Goal: Task Accomplishment & Management: Manage account settings

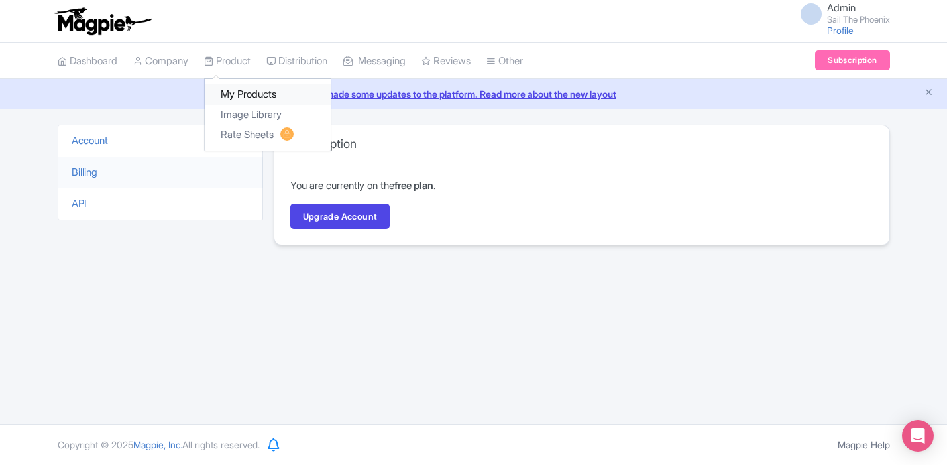
click at [241, 91] on link "My Products" at bounding box center [268, 94] width 126 height 21
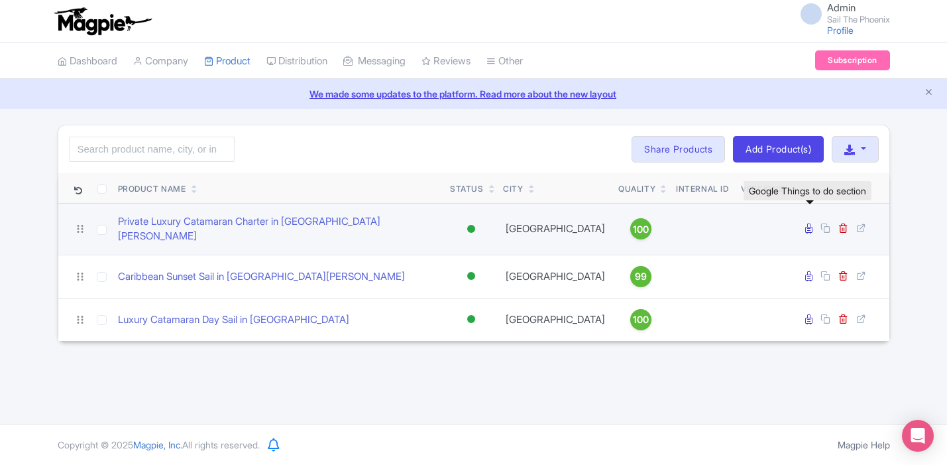
click at [808, 225] on icon at bounding box center [809, 228] width 7 height 10
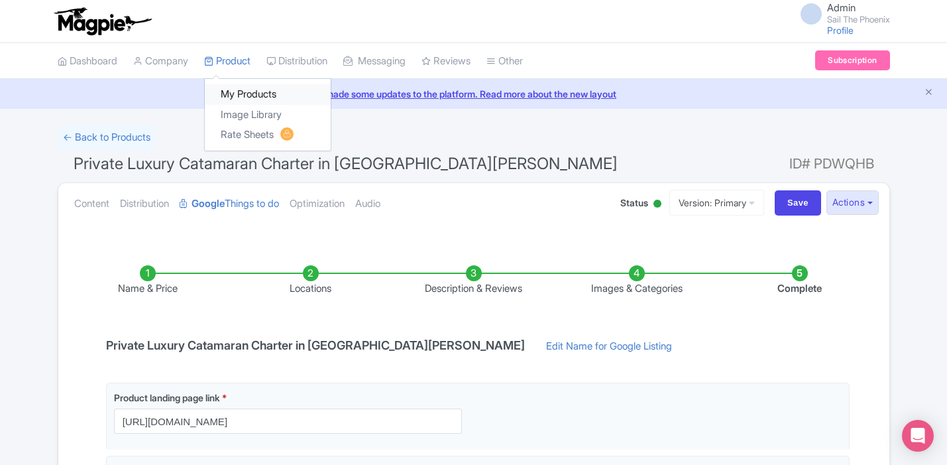
click at [232, 97] on link "My Products" at bounding box center [268, 94] width 126 height 21
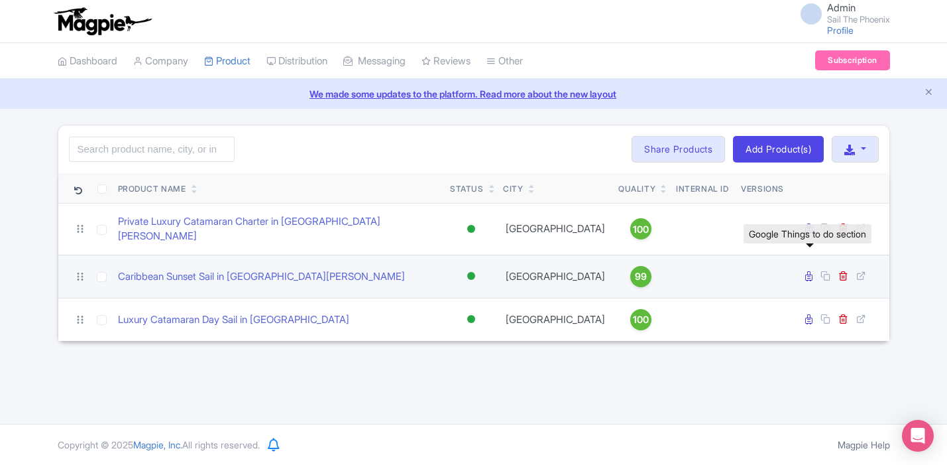
click at [808, 271] on icon at bounding box center [809, 276] width 7 height 10
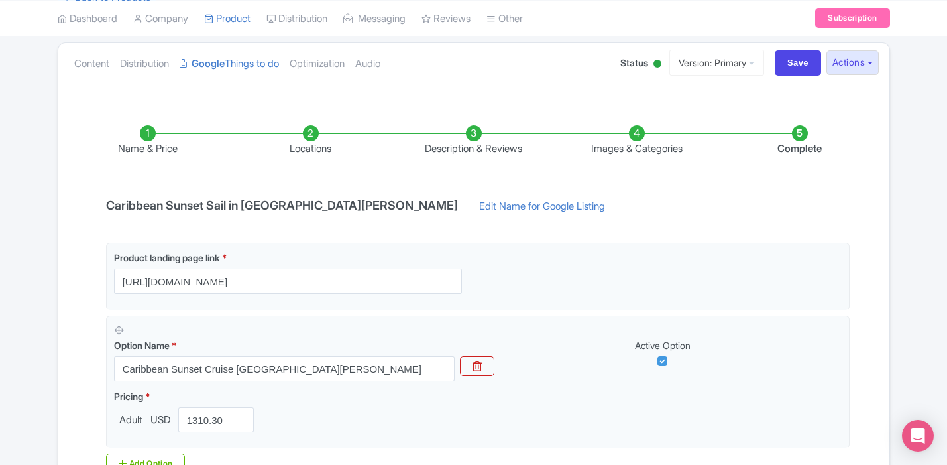
scroll to position [97, 0]
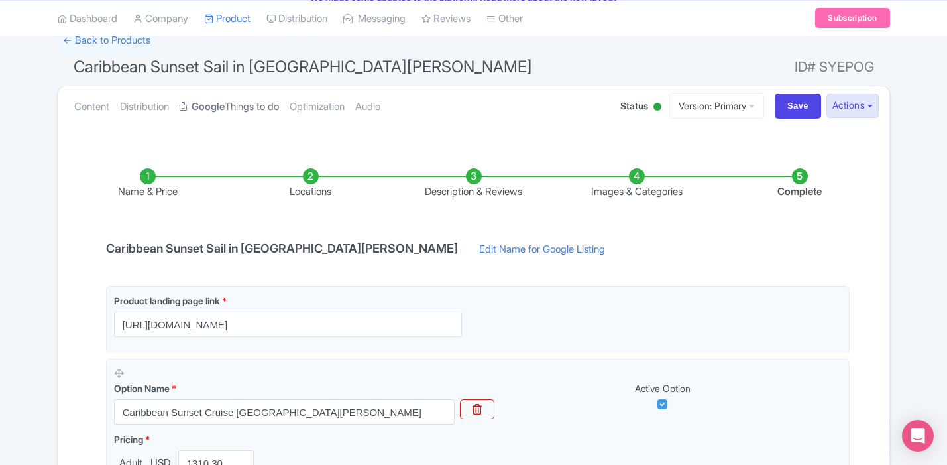
click at [223, 101] on strong "Google" at bounding box center [208, 106] width 33 height 15
click at [223, 23] on link "Product" at bounding box center [227, 18] width 46 height 36
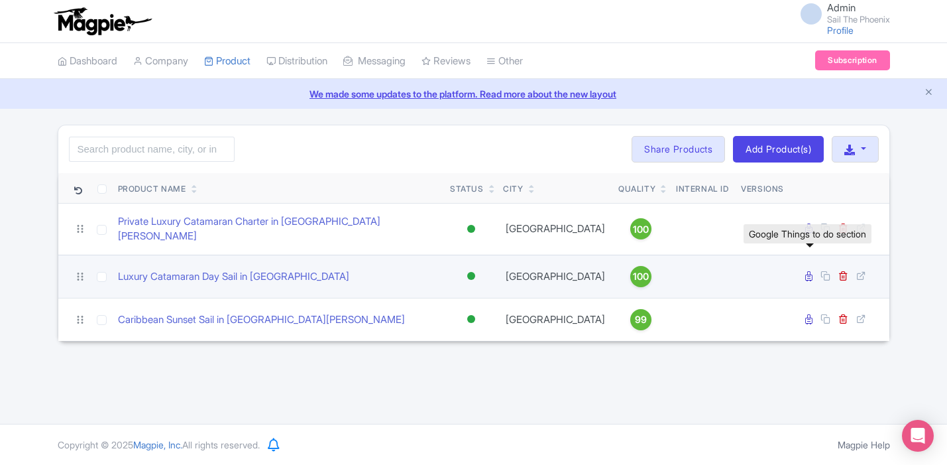
click at [809, 271] on icon at bounding box center [809, 276] width 7 height 10
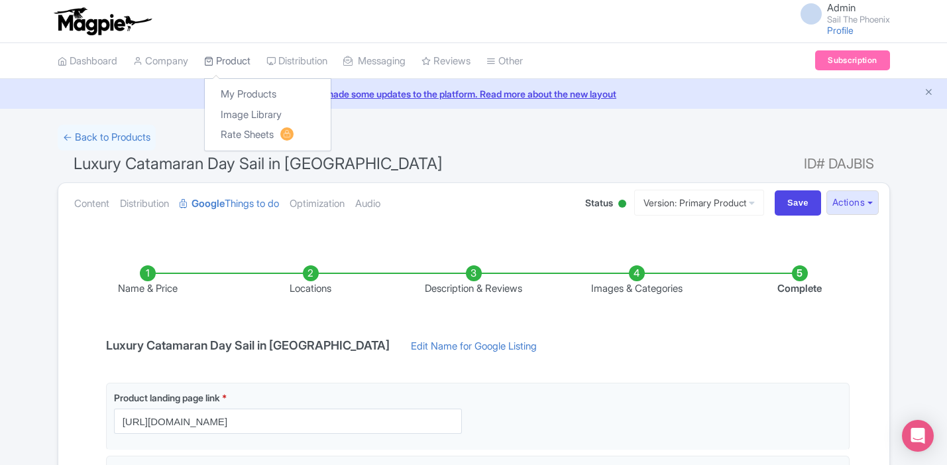
click at [219, 58] on link "Product" at bounding box center [227, 61] width 46 height 36
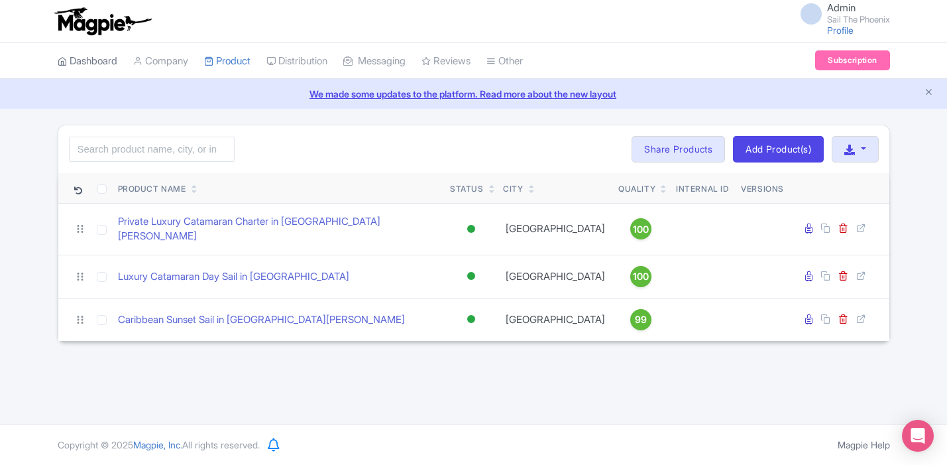
click at [107, 64] on link "Dashboard" at bounding box center [88, 61] width 60 height 36
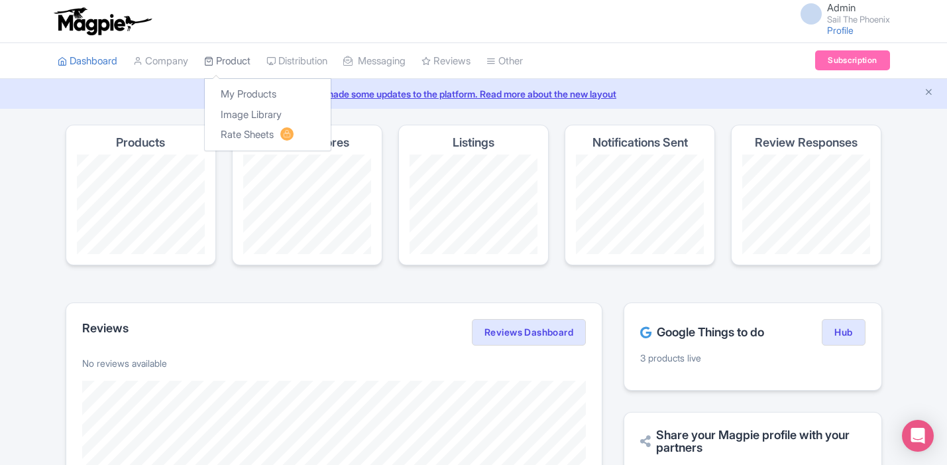
click at [241, 57] on link "Product" at bounding box center [227, 61] width 46 height 36
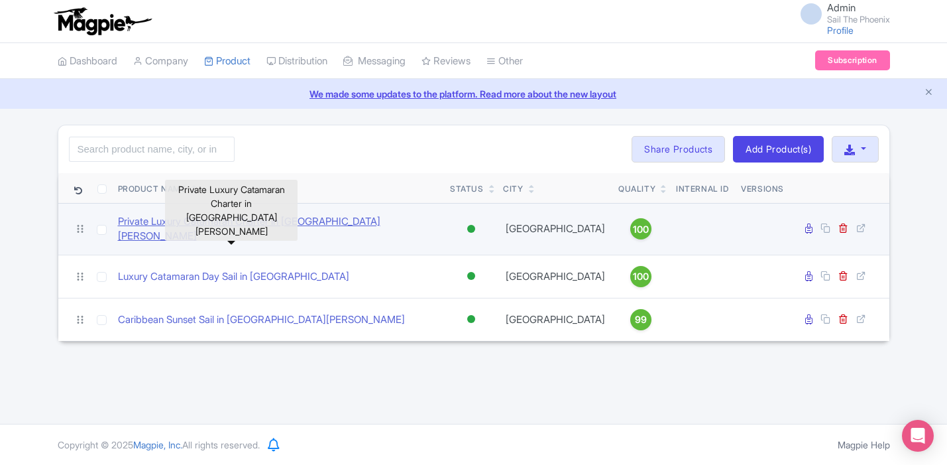
click at [269, 226] on link "Private Luxury Catamaran Charter in St. Maarten" at bounding box center [279, 229] width 322 height 30
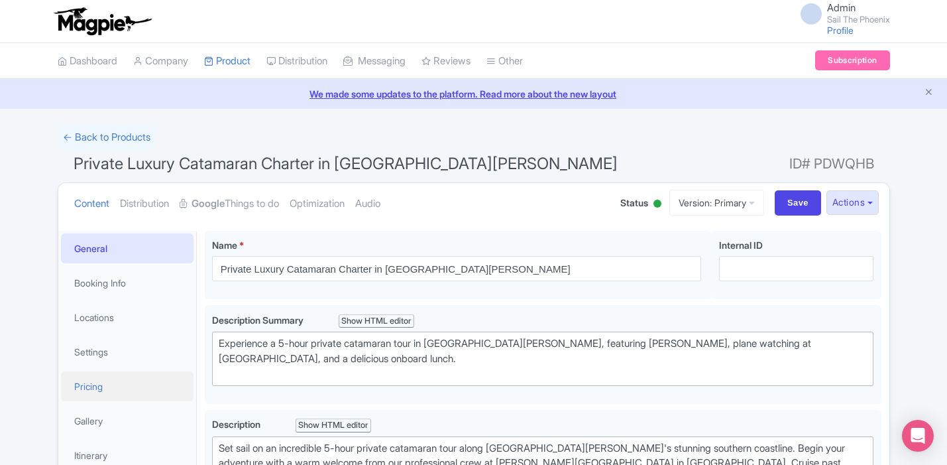
click at [122, 387] on link "Pricing" at bounding box center [127, 386] width 133 height 30
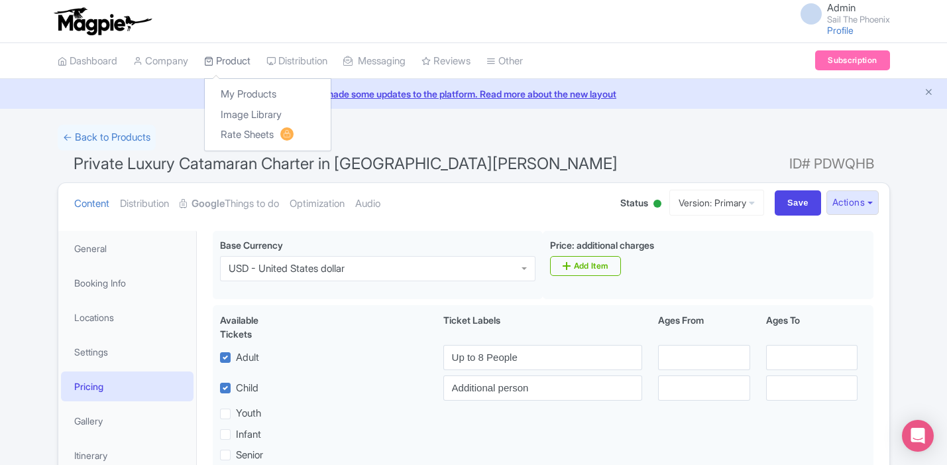
click at [236, 66] on link "Product" at bounding box center [227, 61] width 46 height 36
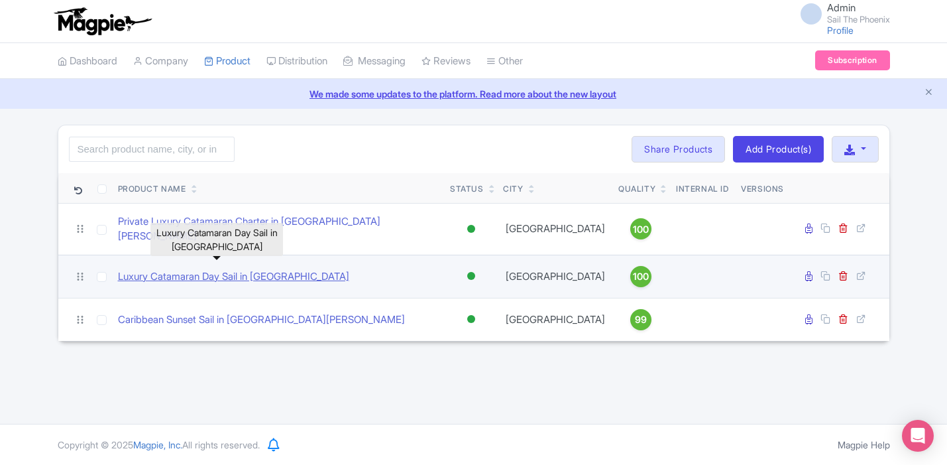
click at [259, 269] on link "Luxury Catamaran Day Sail in [GEOGRAPHIC_DATA]" at bounding box center [233, 276] width 231 height 15
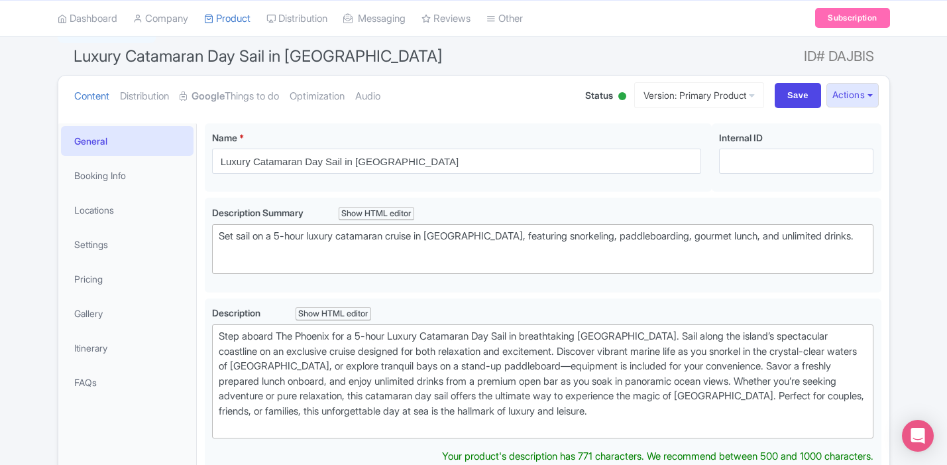
scroll to position [190, 0]
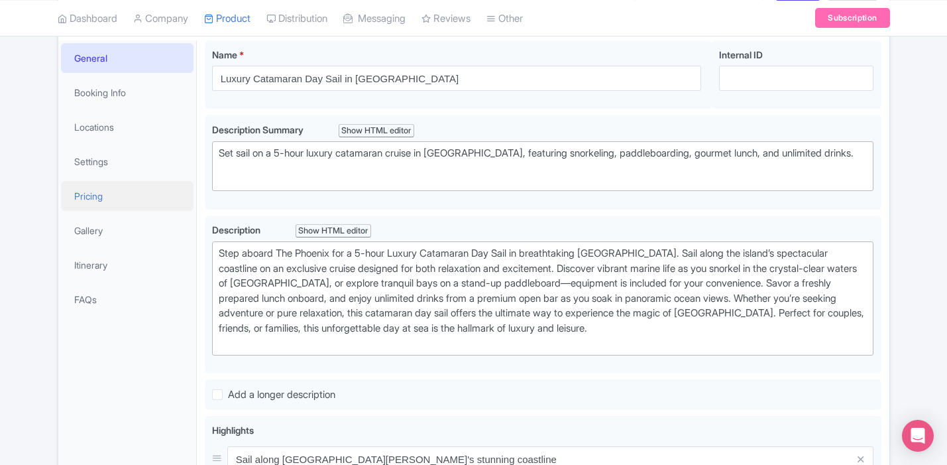
click at [102, 195] on link "Pricing" at bounding box center [127, 196] width 133 height 30
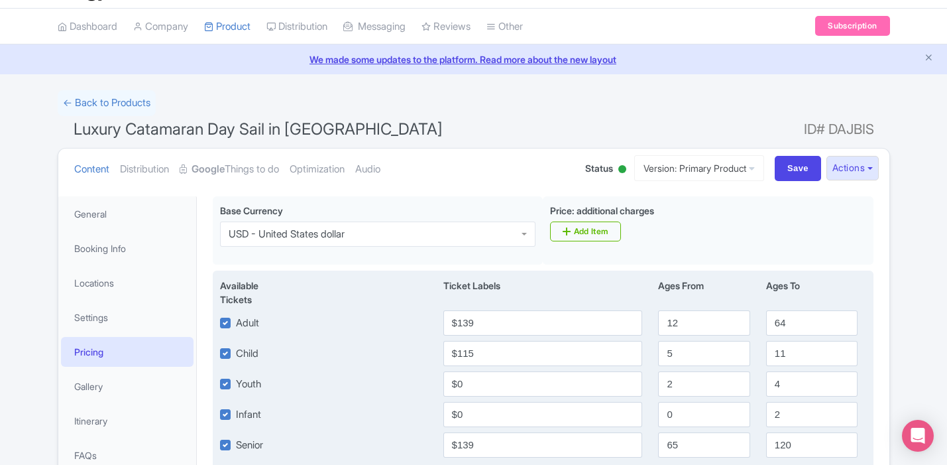
scroll to position [0, 0]
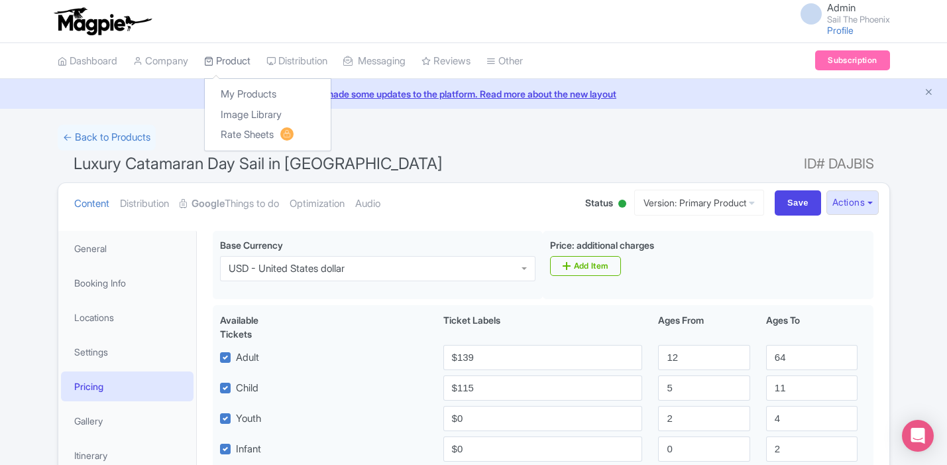
click at [232, 63] on link "Product" at bounding box center [227, 61] width 46 height 36
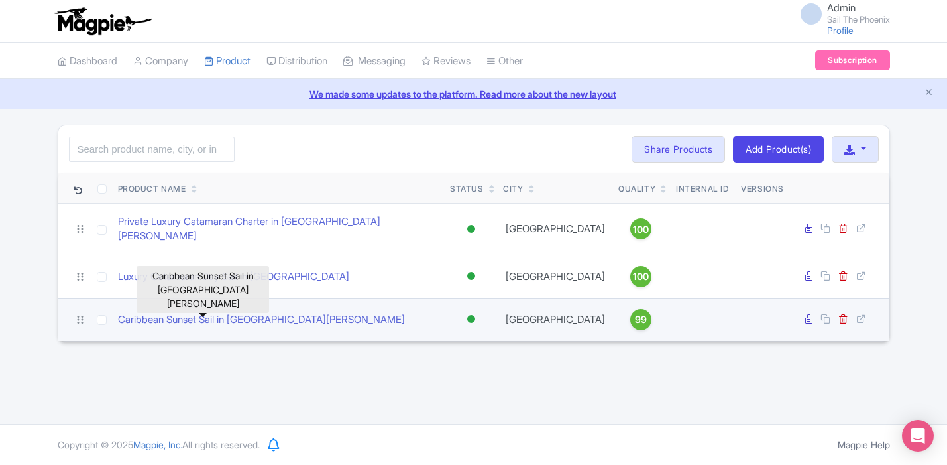
click at [241, 312] on link "Caribbean Sunset Sail in [GEOGRAPHIC_DATA][PERSON_NAME]" at bounding box center [261, 319] width 287 height 15
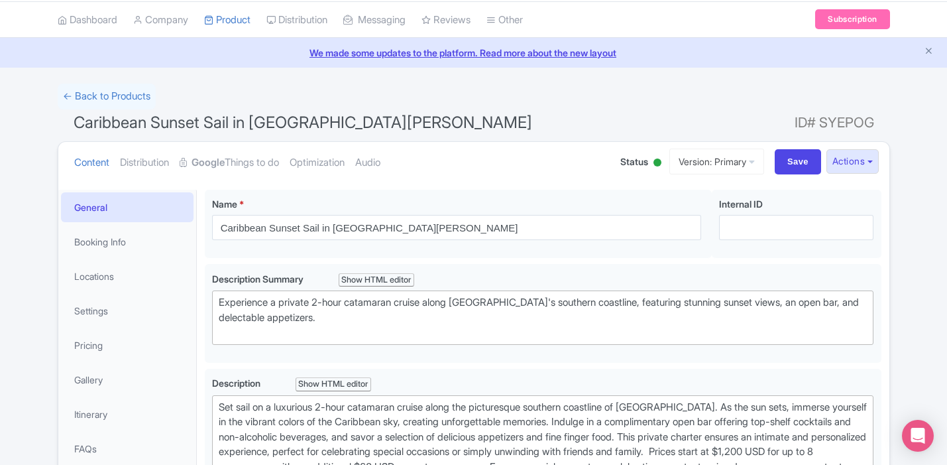
scroll to position [50, 0]
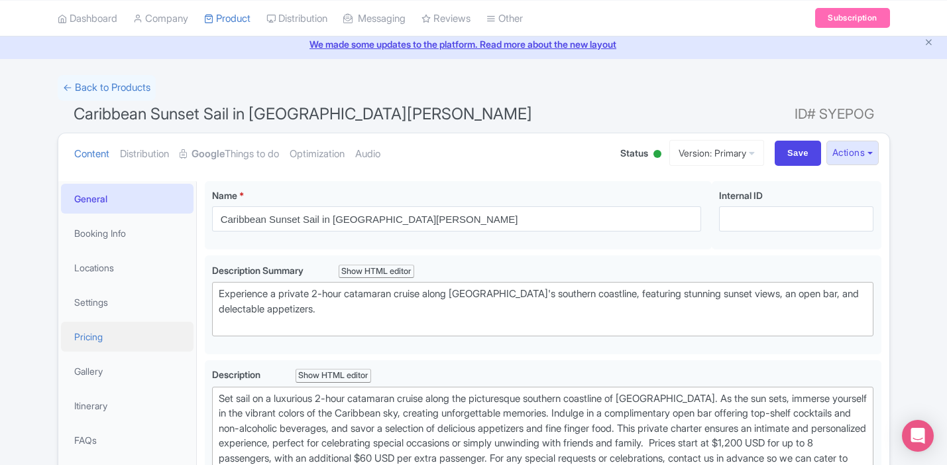
click at [125, 323] on link "Pricing" at bounding box center [127, 337] width 133 height 30
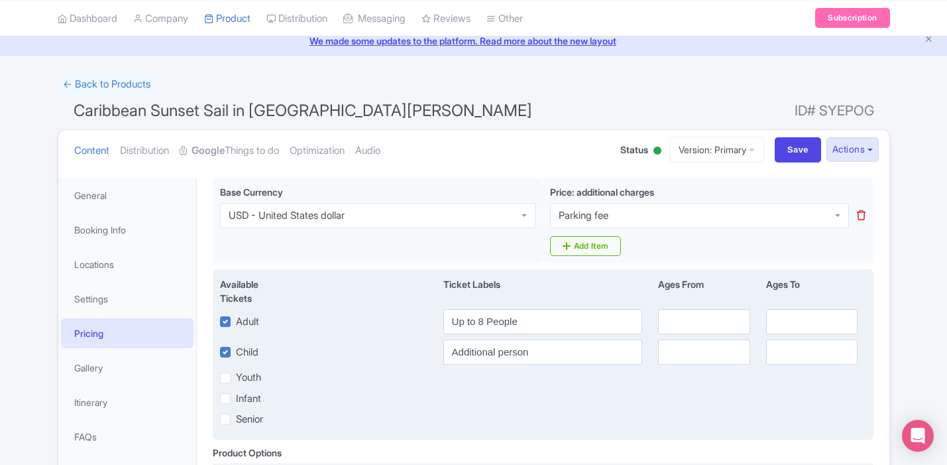
scroll to position [0, 0]
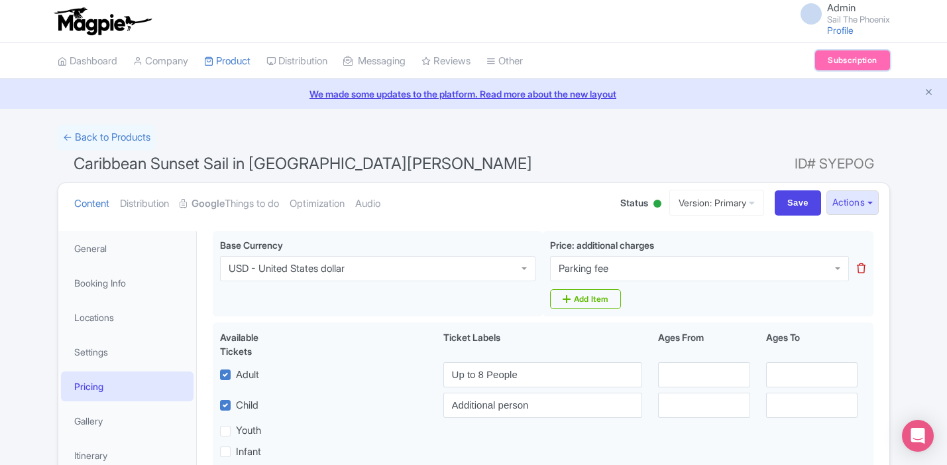
click at [834, 66] on link "Subscription" at bounding box center [853, 60] width 74 height 20
click at [833, 58] on link "Subscription" at bounding box center [853, 60] width 74 height 20
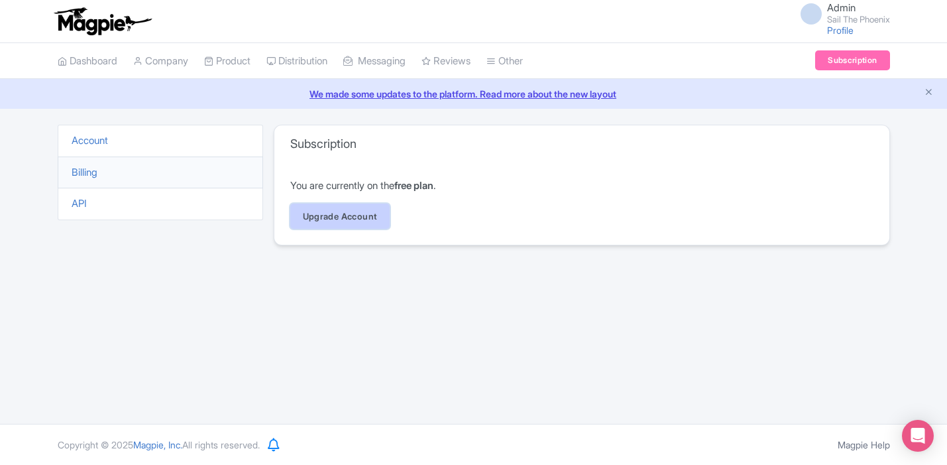
click at [345, 219] on link "Upgrade Account" at bounding box center [340, 216] width 100 height 25
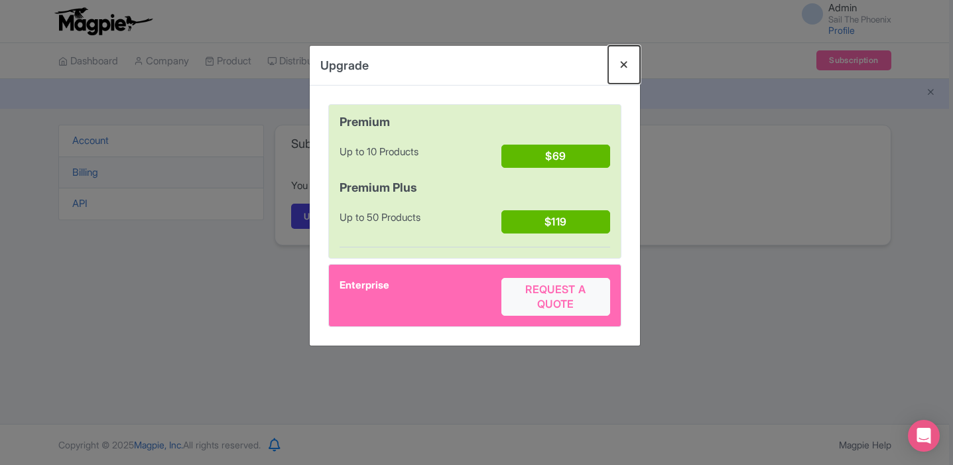
click at [621, 61] on button "Close" at bounding box center [624, 65] width 32 height 38
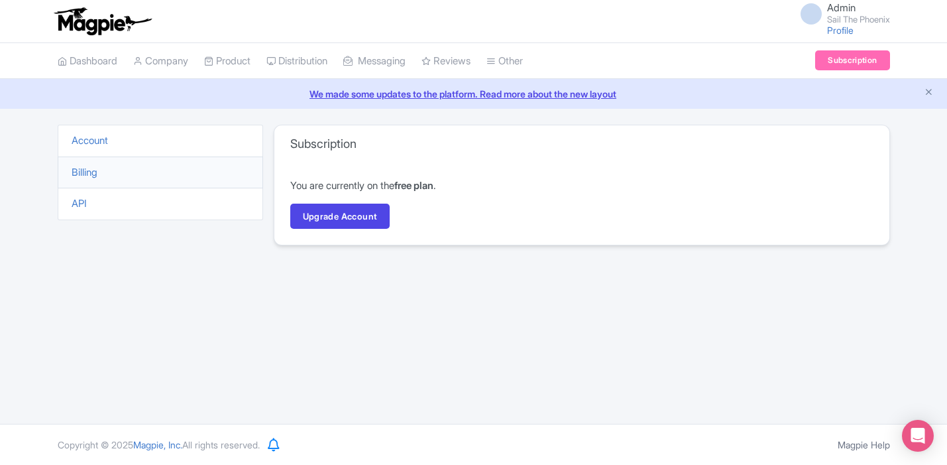
click at [853, 29] on div "Admin Sail The Phoenix Profile Users Settings Sign out" at bounding box center [841, 21] width 97 height 36
click at [846, 29] on link "Profile" at bounding box center [840, 30] width 27 height 11
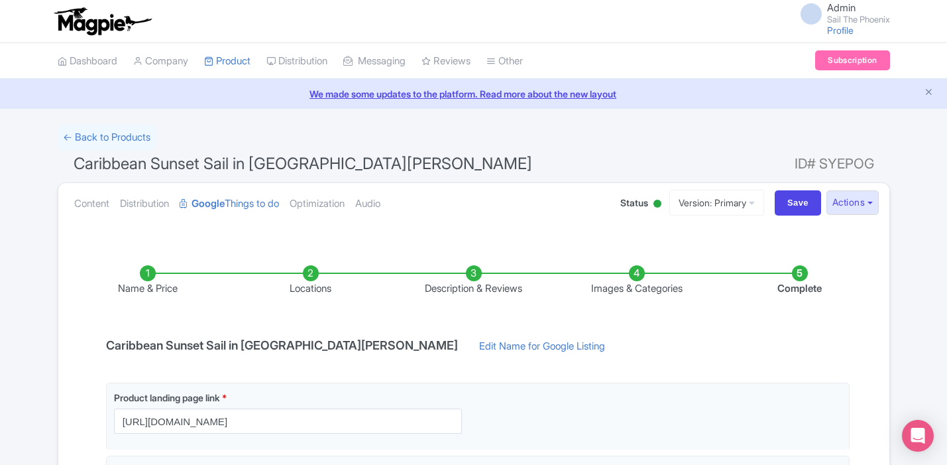
scroll to position [97, 0]
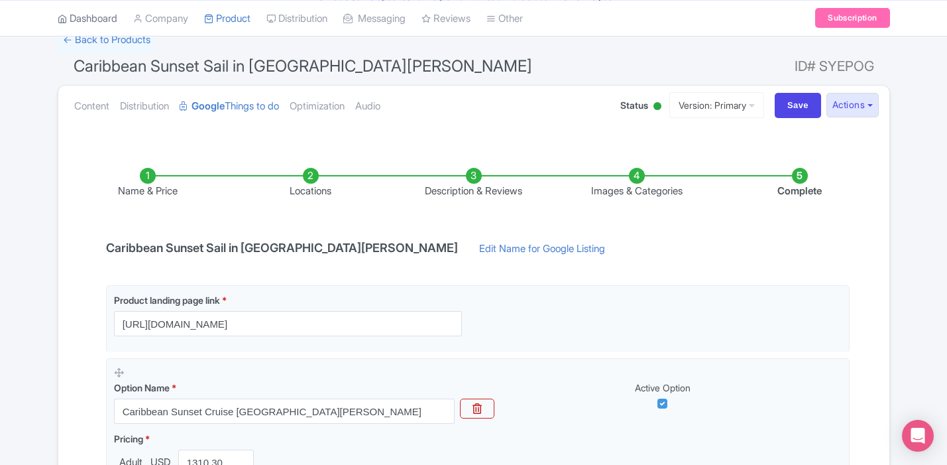
click at [101, 21] on link "Dashboard" at bounding box center [88, 18] width 60 height 36
